Goal: Information Seeking & Learning: Learn about a topic

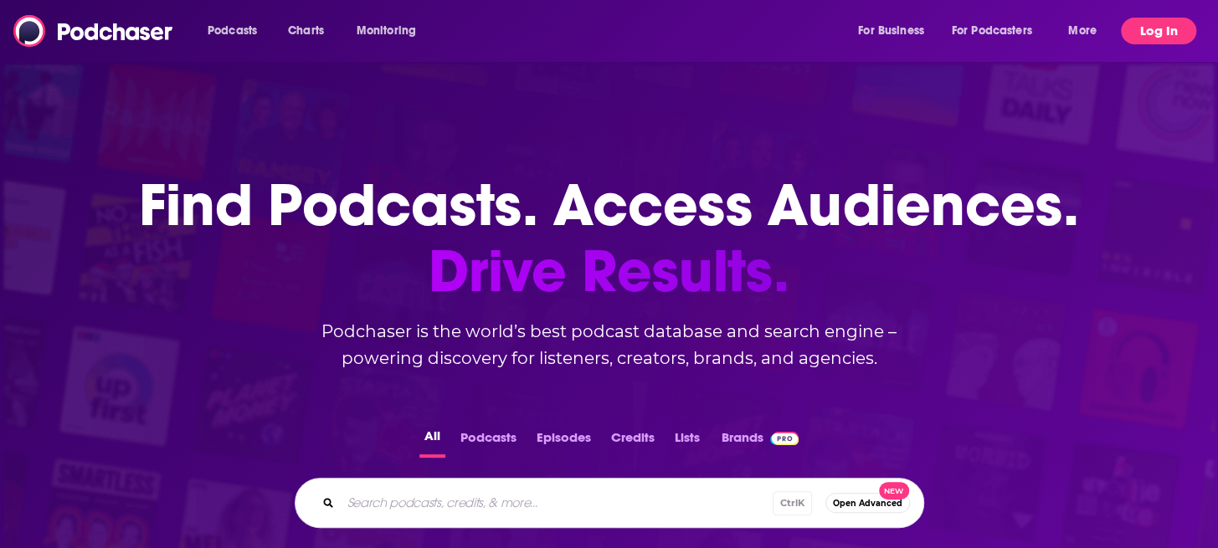
click at [1157, 27] on button "Log In" at bounding box center [1158, 31] width 75 height 27
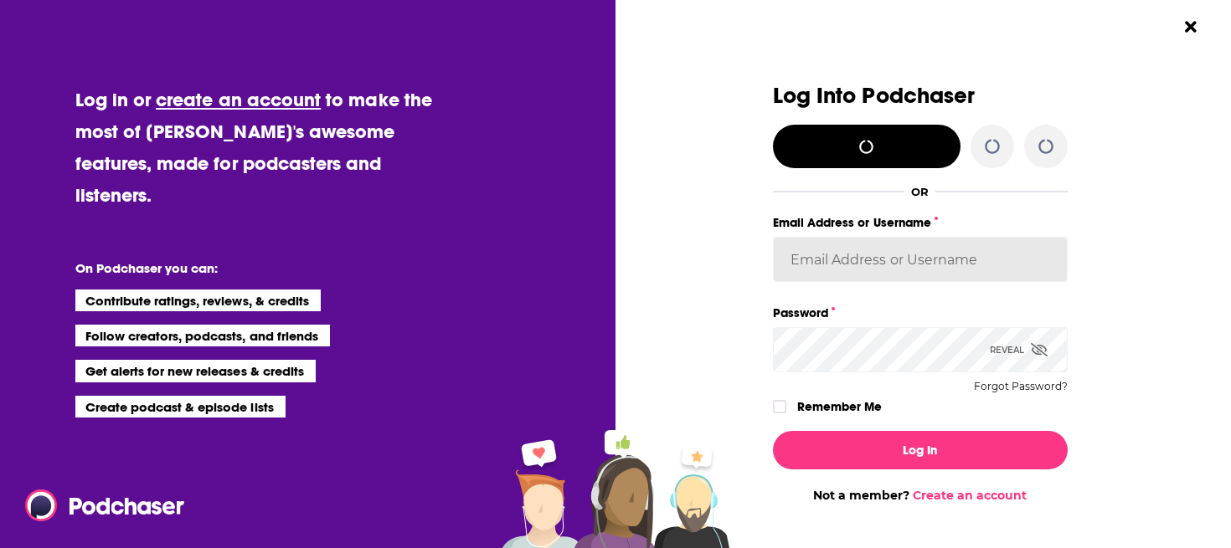
type input "[PERSON_NAME][EMAIL_ADDRESS][PERSON_NAME][PERSON_NAME][DOMAIN_NAME]"
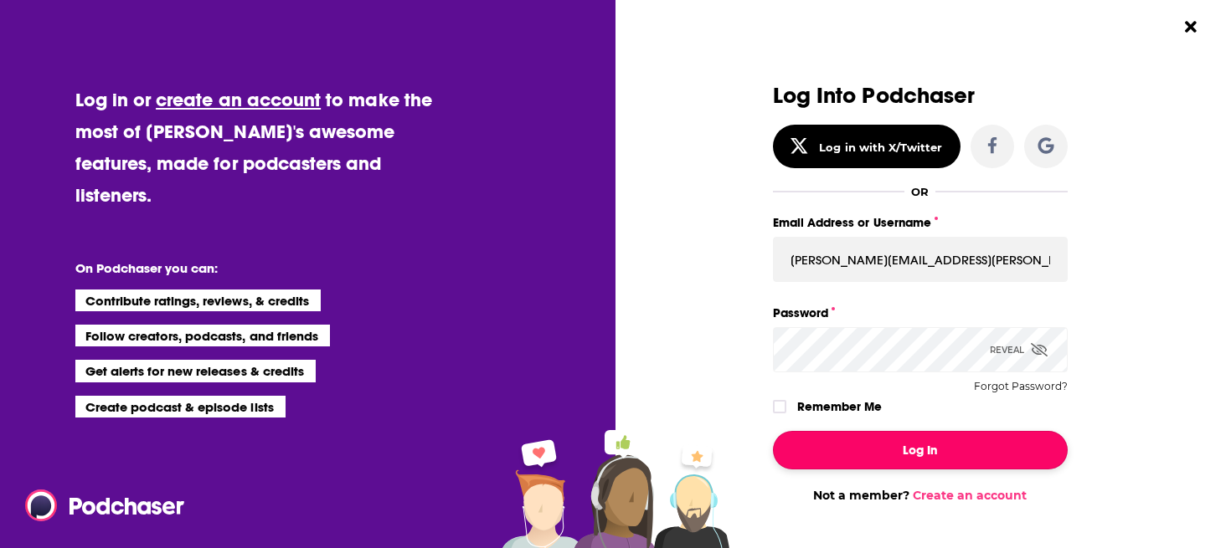
click at [886, 441] on button "Log In" at bounding box center [920, 450] width 295 height 39
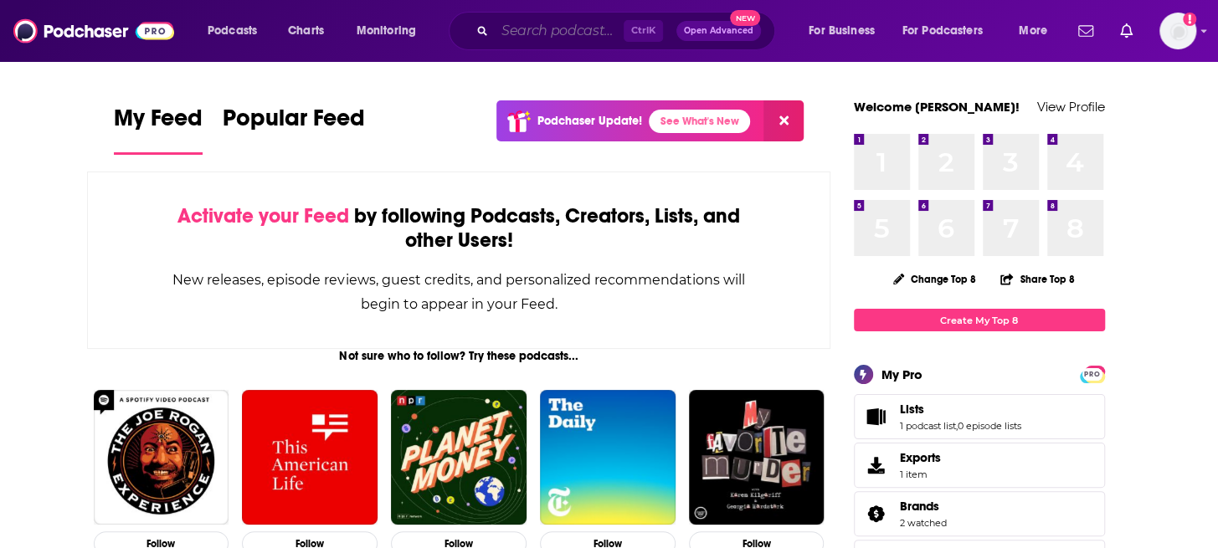
click at [571, 33] on input "Search podcasts, credits, & more..." at bounding box center [559, 31] width 129 height 27
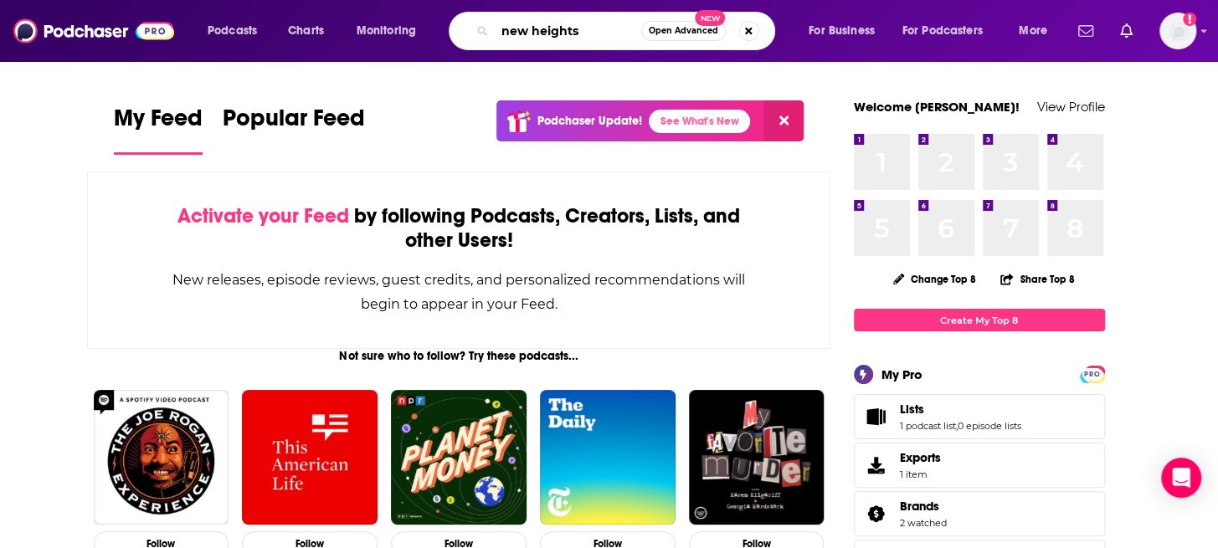
type input "new heights"
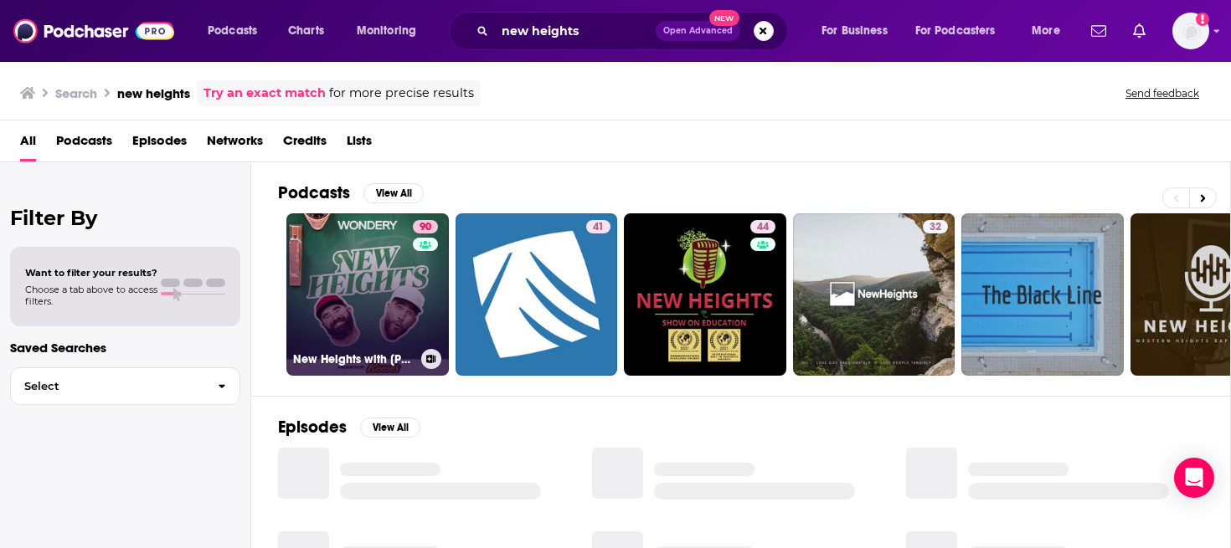
click at [361, 300] on link "90 [GEOGRAPHIC_DATA] with [PERSON_NAME] & [PERSON_NAME]" at bounding box center [367, 295] width 162 height 162
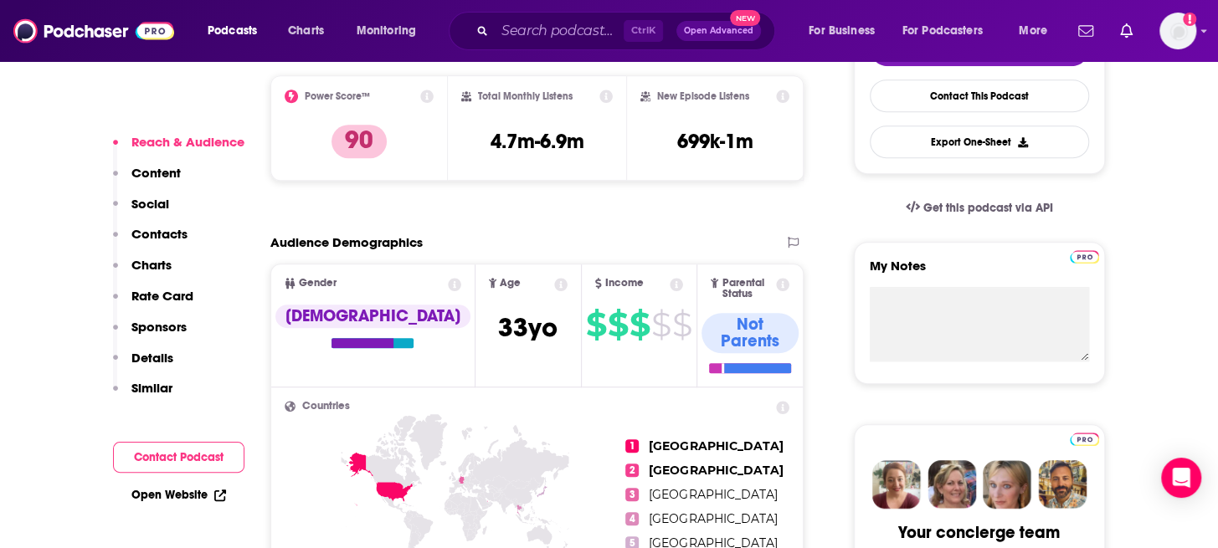
scroll to position [251, 0]
